Goal: Task Accomplishment & Management: Manage account settings

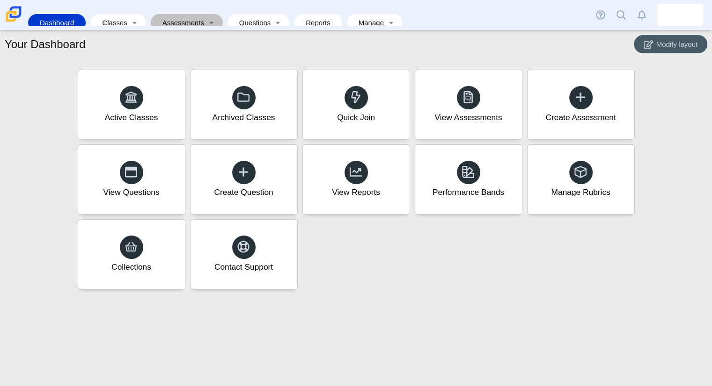
click at [172, 20] on link "Assessments" at bounding box center [180, 22] width 50 height 17
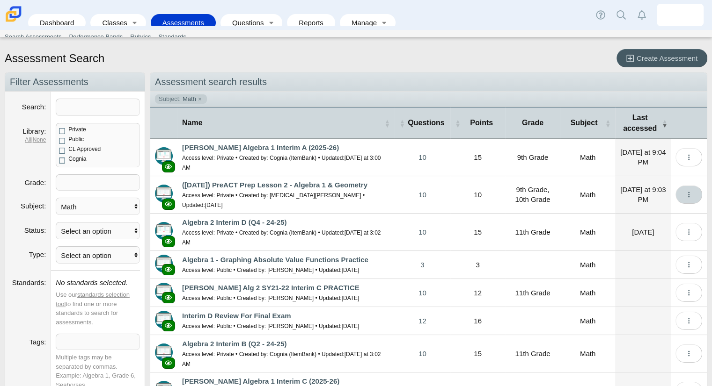
click at [685, 191] on icon "More options" at bounding box center [688, 194] width 7 height 7
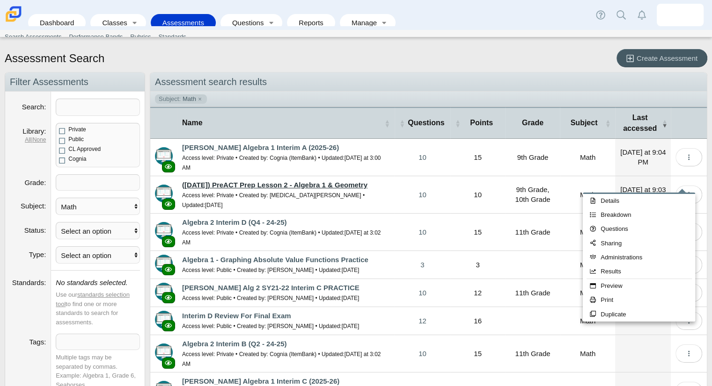
click at [315, 181] on link "([DATE]) PreACT Prep Lesson 2 - Algebra 1 & Geometry" at bounding box center [274, 185] width 185 height 8
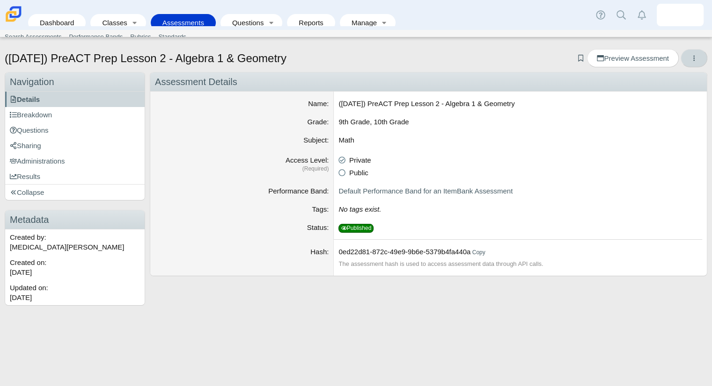
click at [700, 60] on button "More options" at bounding box center [693, 58] width 27 height 18
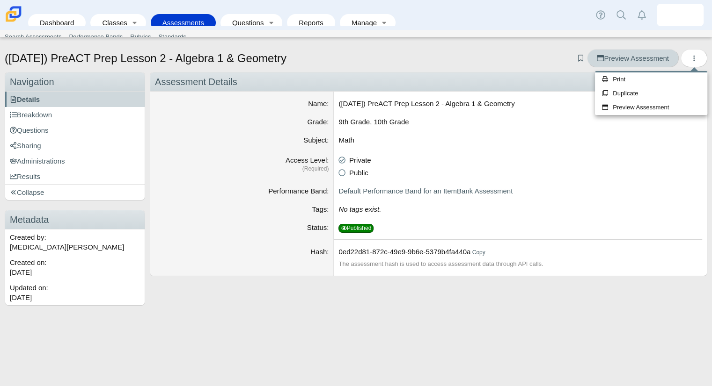
click at [660, 65] on link "Preview Assessment" at bounding box center [632, 58] width 91 height 18
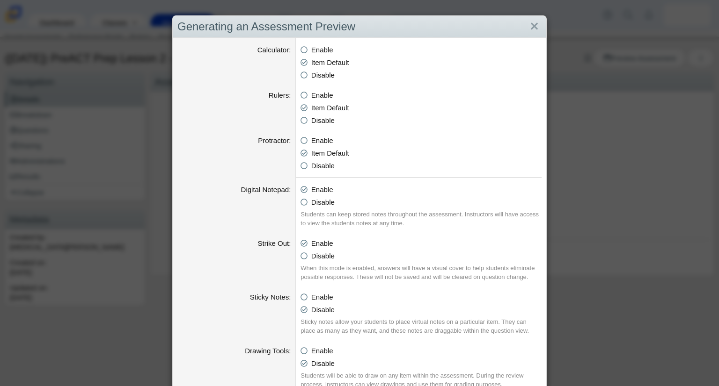
click at [538, 27] on div "Generating an Assessment Preview" at bounding box center [359, 27] width 373 height 22
click at [533, 28] on link "Close" at bounding box center [534, 27] width 15 height 16
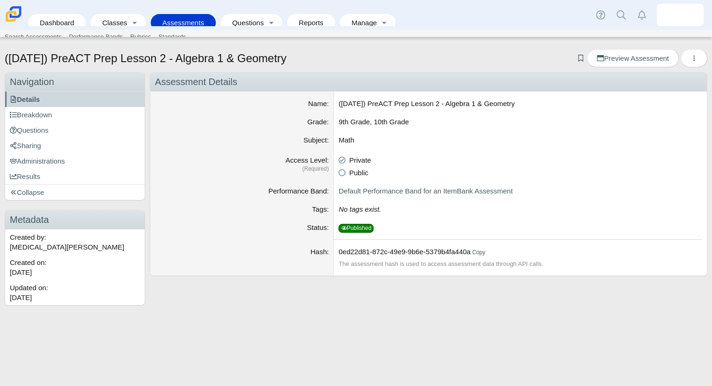
click at [190, 14] on link "Assessments" at bounding box center [183, 22] width 56 height 17
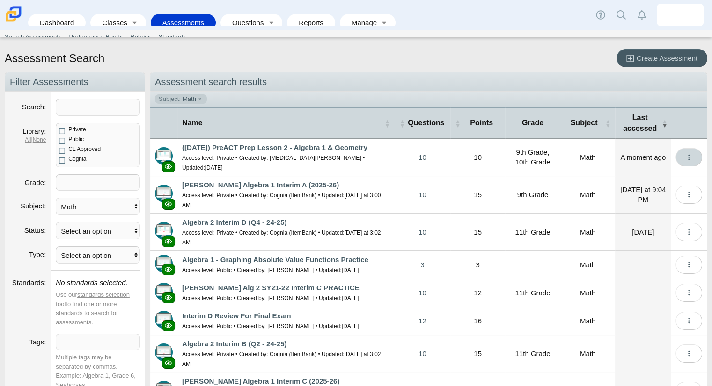
click at [686, 157] on button "More options" at bounding box center [688, 157] width 27 height 18
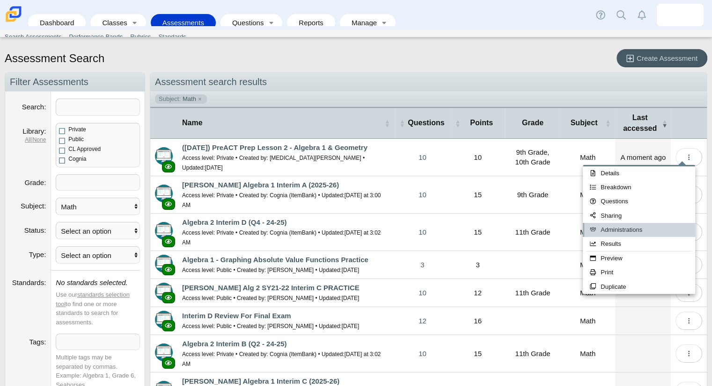
click at [657, 226] on link "Administrations" at bounding box center [638, 230] width 112 height 14
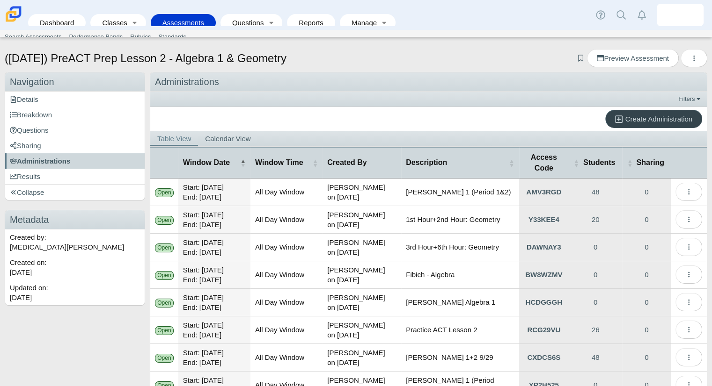
click at [631, 118] on span "Create Administration" at bounding box center [658, 119] width 67 height 8
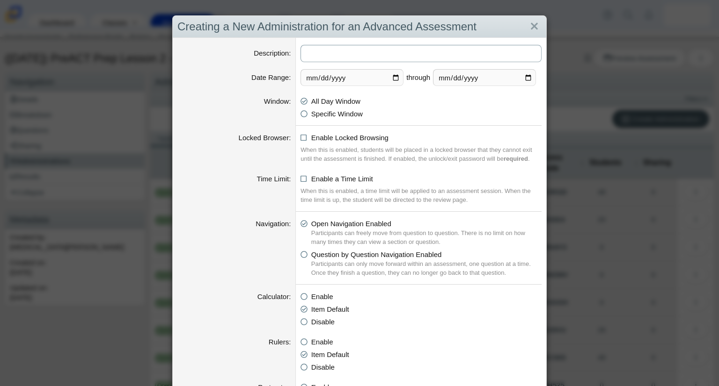
click at [341, 54] on input "Description" at bounding box center [420, 53] width 241 height 17
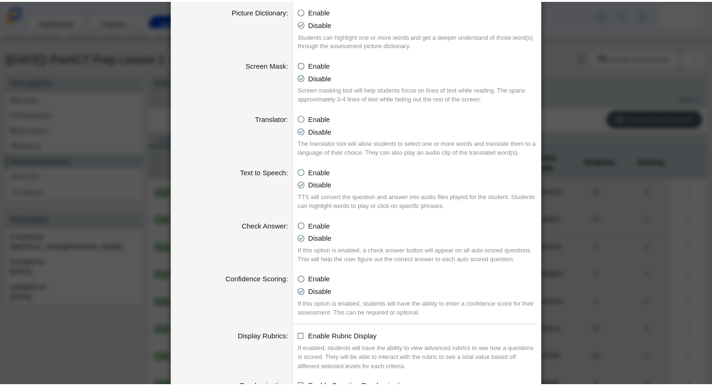
scroll to position [896, 0]
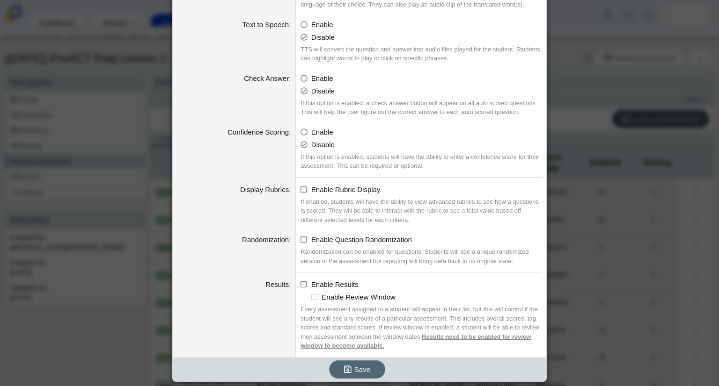
type input "Period 2 - PreACT Practice Lesson 2"
click at [373, 365] on button "Save" at bounding box center [357, 370] width 56 height 18
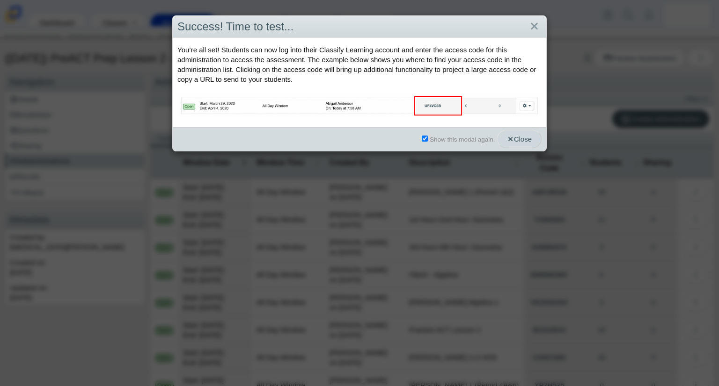
click at [509, 141] on span "Close" at bounding box center [519, 139] width 25 height 8
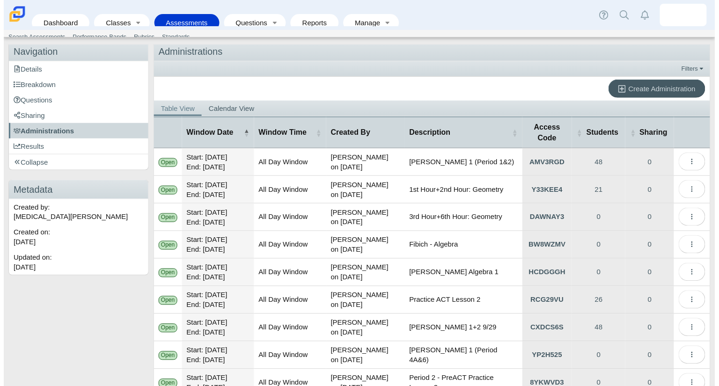
scroll to position [86, 0]
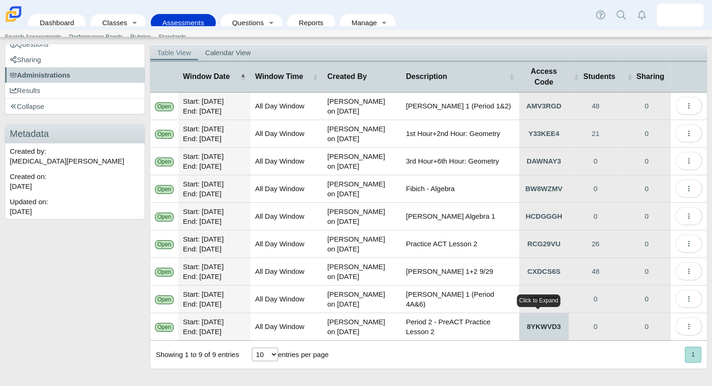
click at [522, 328] on link "8YKWVD3" at bounding box center [544, 326] width 50 height 27
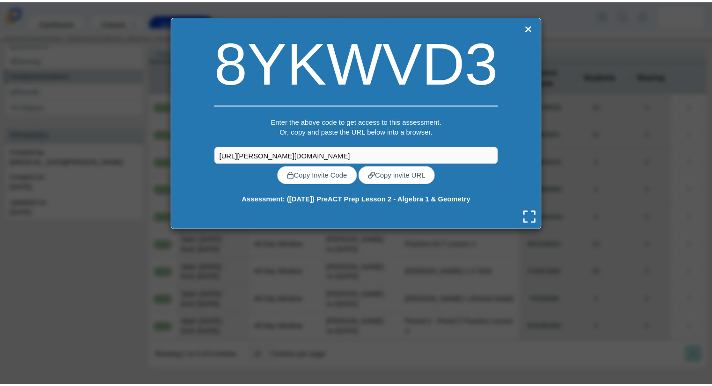
scroll to position [0, 0]
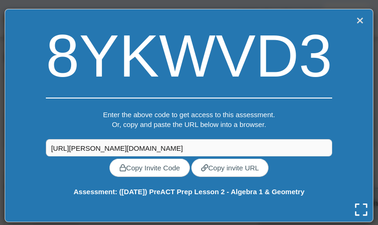
click at [357, 20] on link "Close" at bounding box center [360, 20] width 12 height 13
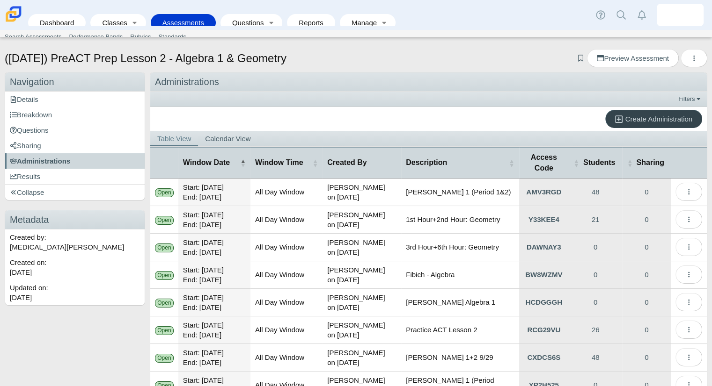
click at [647, 116] on span "Create Administration" at bounding box center [658, 119] width 67 height 8
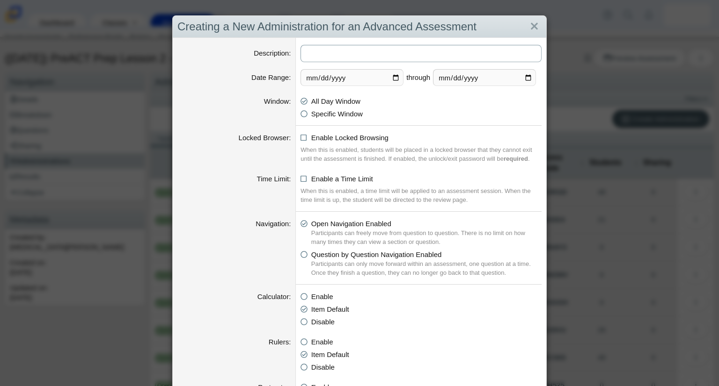
click at [382, 57] on input "Description" at bounding box center [420, 53] width 241 height 17
click at [326, 55] on input "Period 2 - PreACT Practice Lesson 2" at bounding box center [420, 53] width 241 height 17
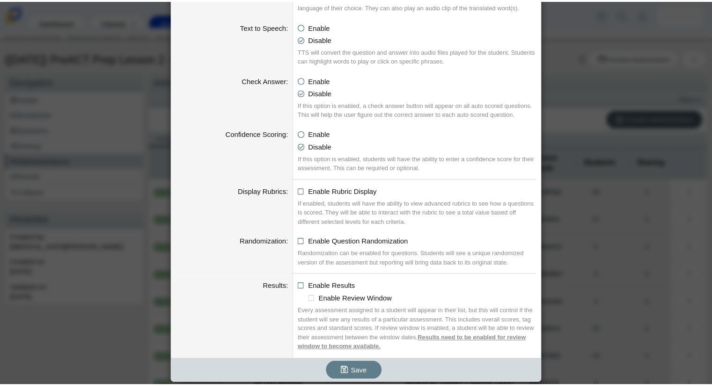
scroll to position [896, 0]
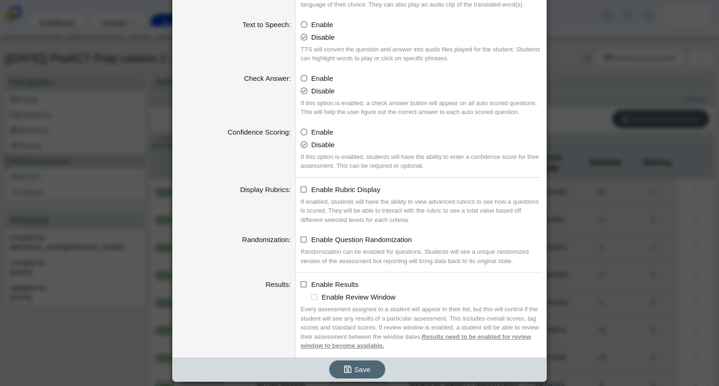
type input "Period 4 - PreACT Practice Lesson 2"
click at [367, 365] on button "Save" at bounding box center [357, 370] width 56 height 18
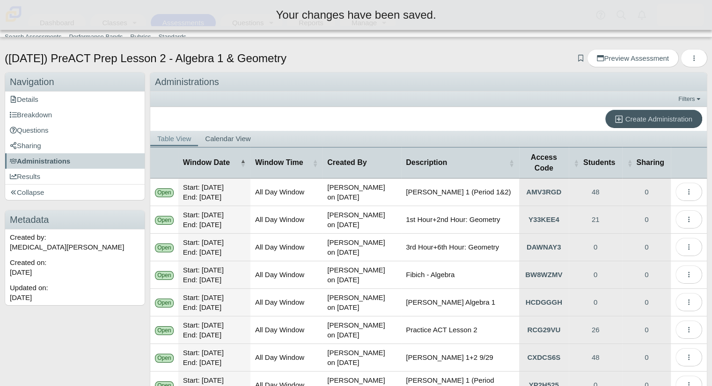
scroll to position [86, 0]
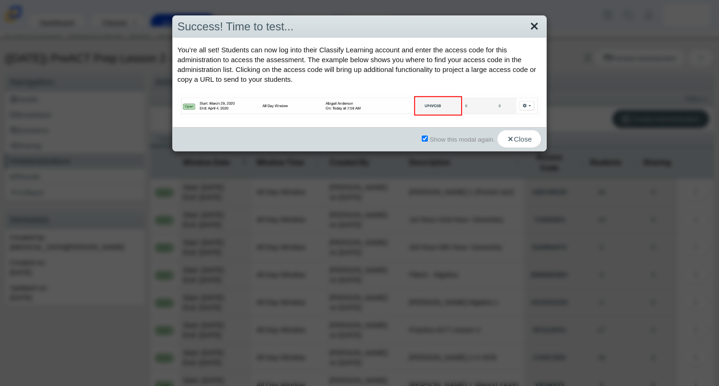
click at [527, 21] on link "Close" at bounding box center [534, 27] width 15 height 16
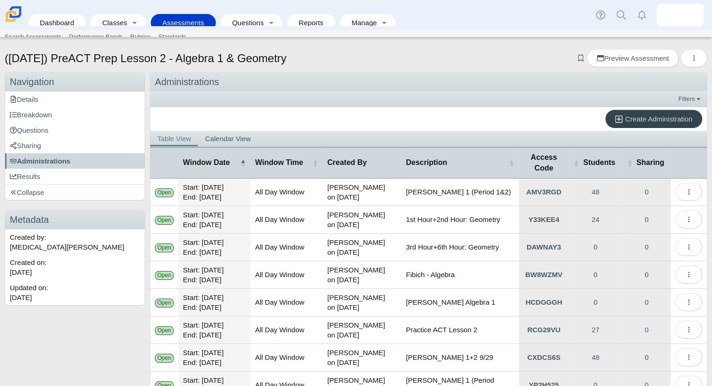
click at [636, 123] on link "Create Administration" at bounding box center [653, 119] width 97 height 18
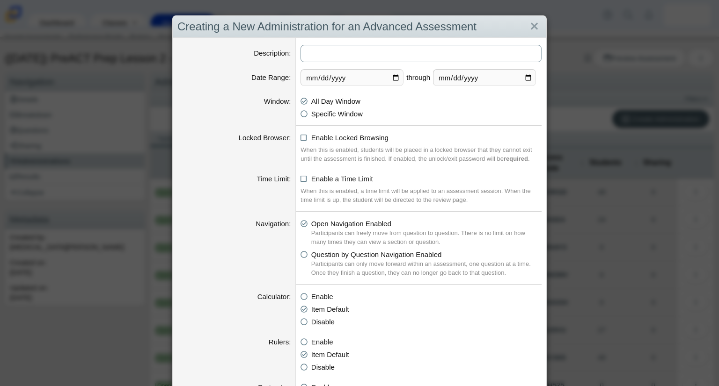
click at [359, 57] on input "Description" at bounding box center [420, 53] width 241 height 17
click at [326, 53] on input "Period 4 - PreACT Practice Lesson 2" at bounding box center [420, 53] width 241 height 17
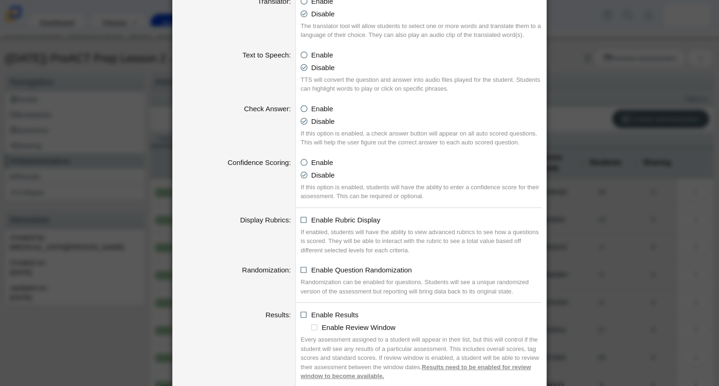
scroll to position [896, 0]
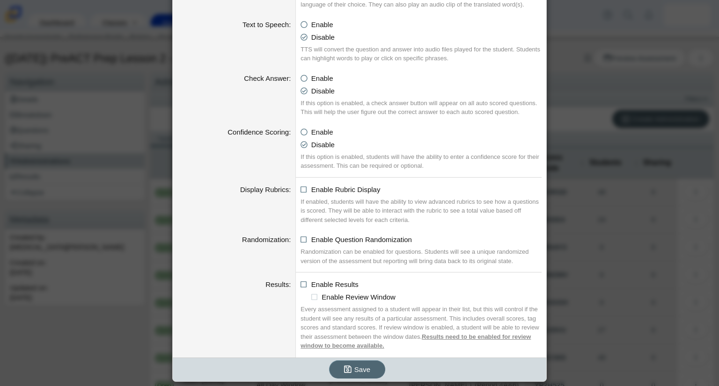
type input "Period 6 - PreACT Practice Lesson 2"
click at [356, 371] on span "Save" at bounding box center [362, 370] width 16 height 8
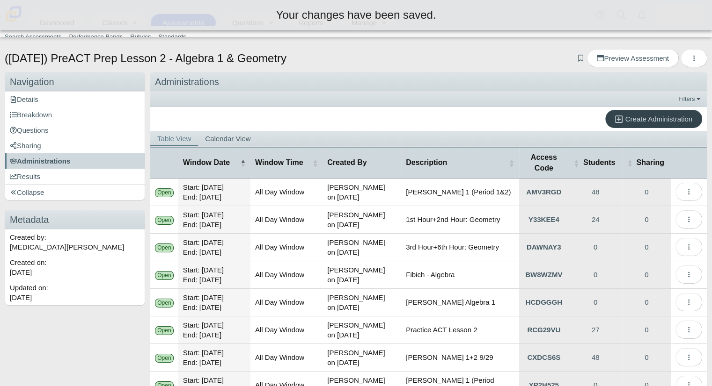
click at [610, 111] on link "Create Administration" at bounding box center [653, 119] width 97 height 18
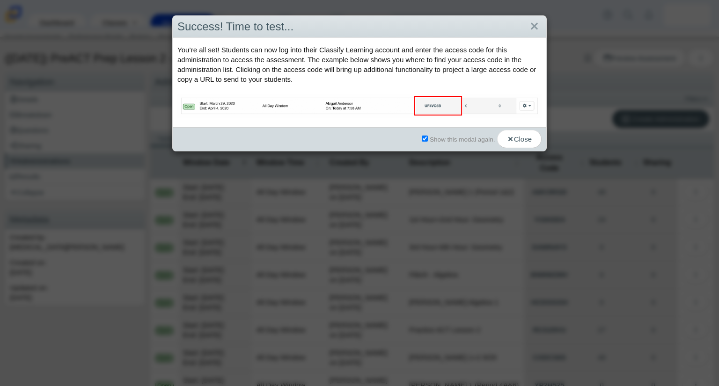
click at [521, 28] on div "Success! Time to test..." at bounding box center [359, 27] width 373 height 22
click at [532, 23] on link "Close" at bounding box center [534, 27] width 15 height 16
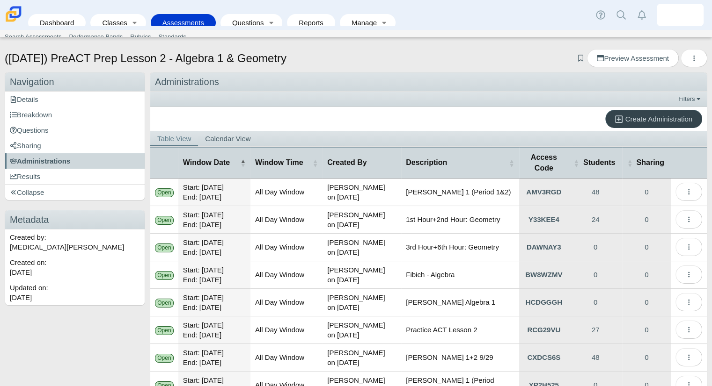
click at [639, 118] on span "Create Administration" at bounding box center [658, 119] width 67 height 8
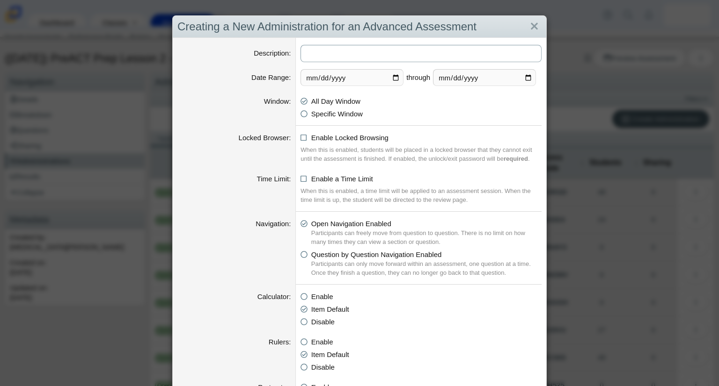
click at [338, 57] on input "Description" at bounding box center [420, 53] width 241 height 17
click at [326, 54] on input "Period 6 - PreACT Practice Lesson 2" at bounding box center [420, 53] width 241 height 17
click at [327, 51] on input "Period 6 - PreACT Practice Lesson 2" at bounding box center [420, 53] width 241 height 17
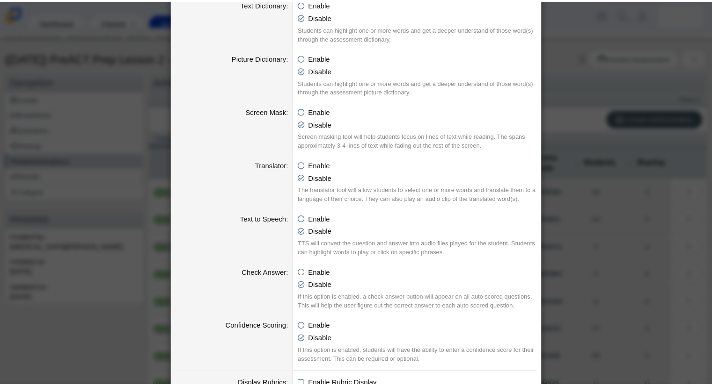
scroll to position [896, 0]
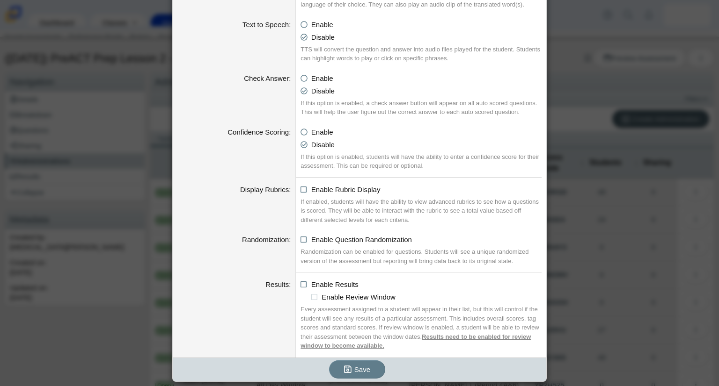
type input "Period 7 - PreACT Practice Lesson 2"
click at [379, 363] on div "Save" at bounding box center [357, 370] width 369 height 24
click at [372, 367] on button "Save" at bounding box center [357, 370] width 56 height 18
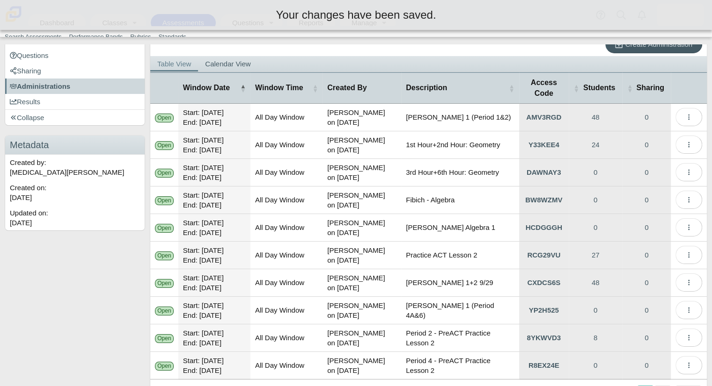
scroll to position [114, 0]
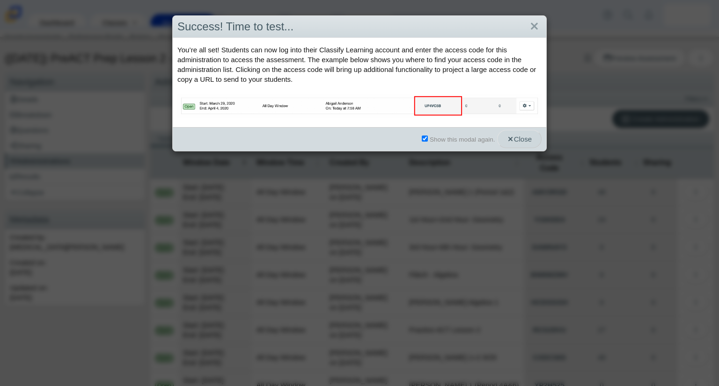
click at [508, 138] on icon "button" at bounding box center [510, 139] width 7 height 7
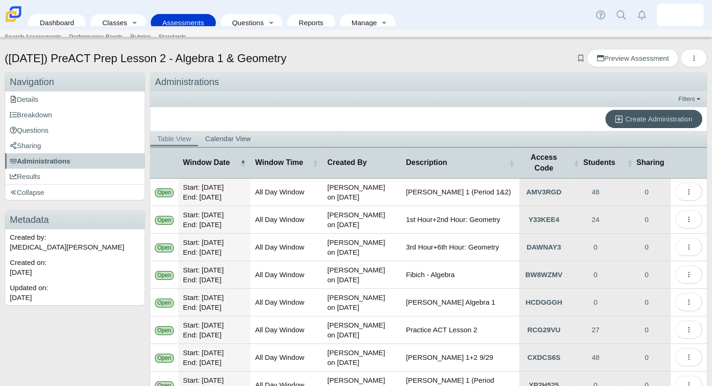
scroll to position [114, 0]
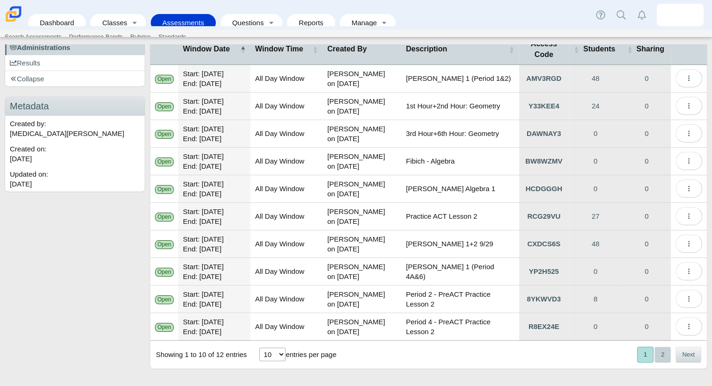
click at [662, 353] on button "2" at bounding box center [662, 354] width 16 height 15
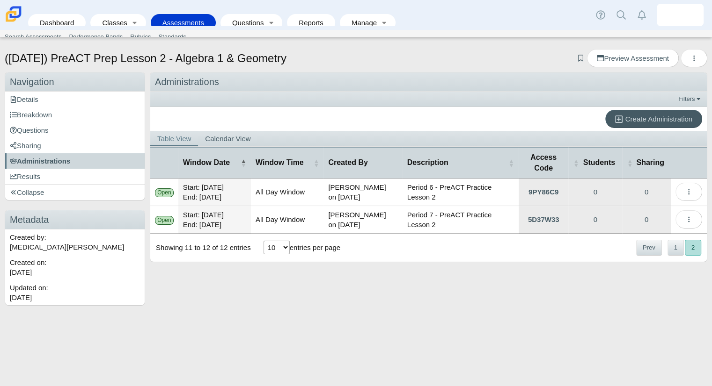
scroll to position [0, 0]
click at [115, 118] on link "Breakdown" at bounding box center [74, 114] width 139 height 15
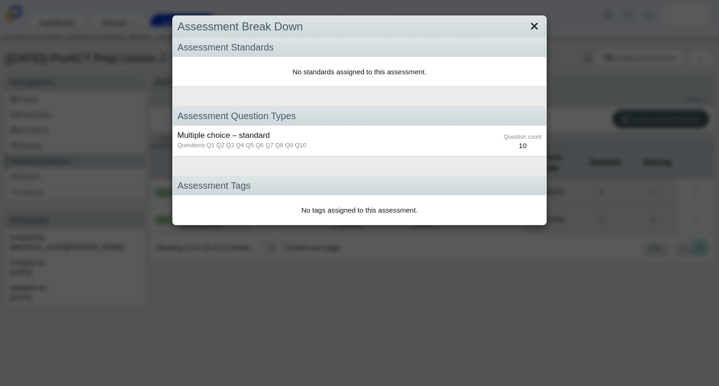
click at [528, 29] on link "Close" at bounding box center [534, 27] width 15 height 16
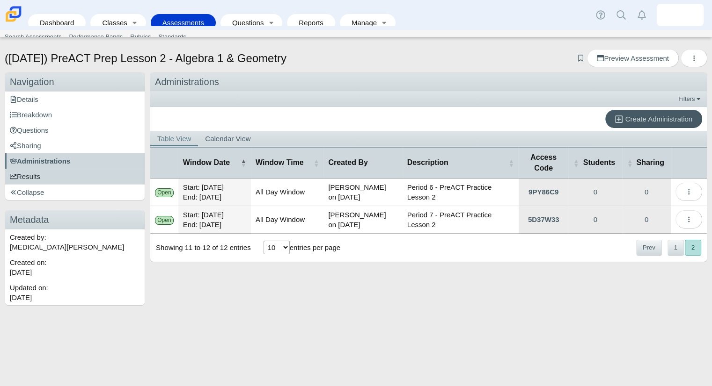
click at [32, 174] on span "Results" at bounding box center [25, 177] width 30 height 8
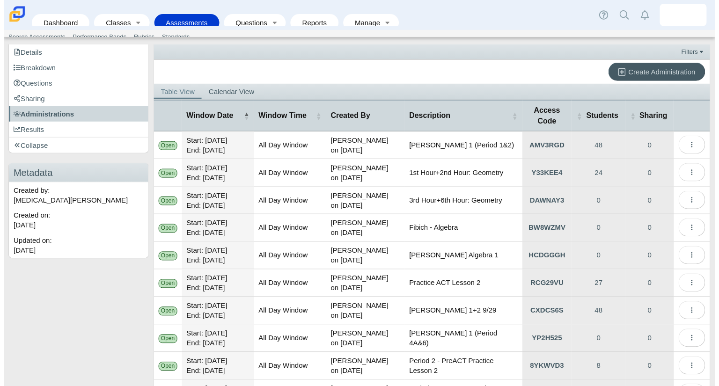
scroll to position [114, 0]
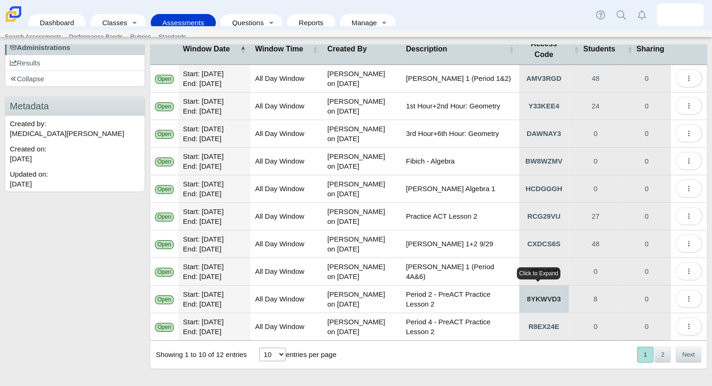
click at [540, 298] on link "8YKWVD3" at bounding box center [544, 299] width 50 height 27
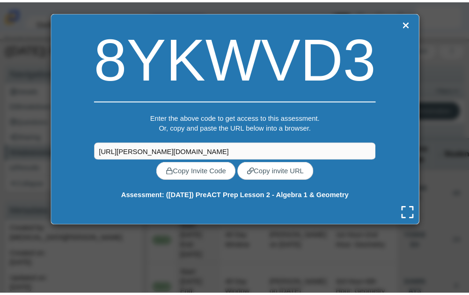
scroll to position [9, 0]
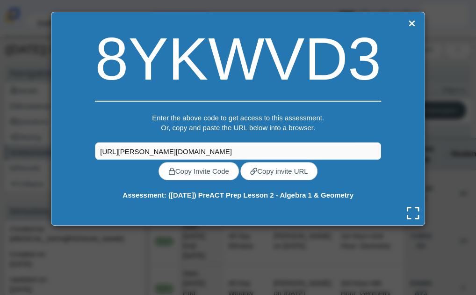
click at [435, 108] on div "8YKWVD3 Enter the above code to get access to this assessment. Or, copy and pas…" at bounding box center [238, 147] width 476 height 295
